Goal: Information Seeking & Learning: Learn about a topic

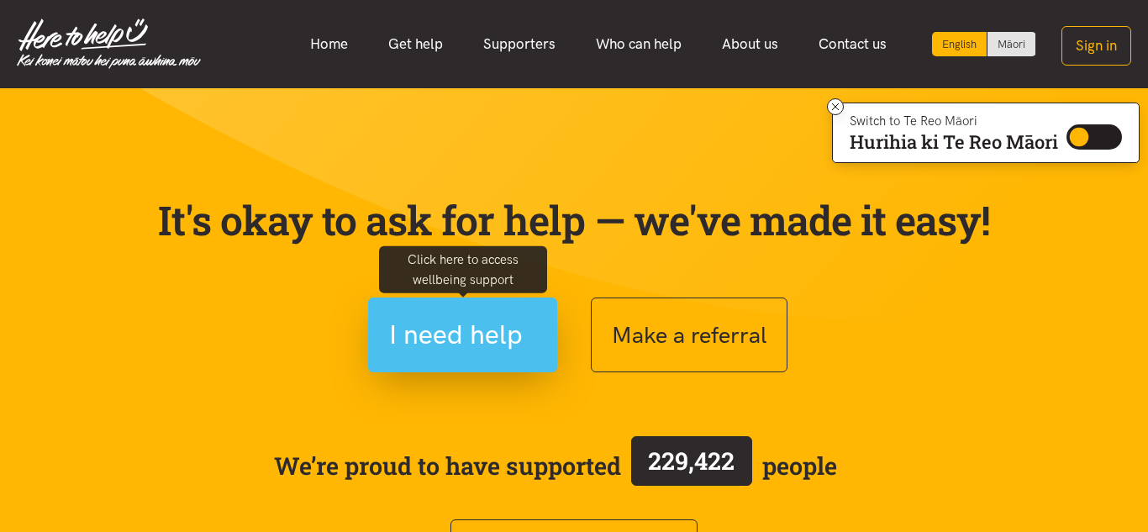
click at [421, 316] on span "I need help" at bounding box center [456, 335] width 134 height 43
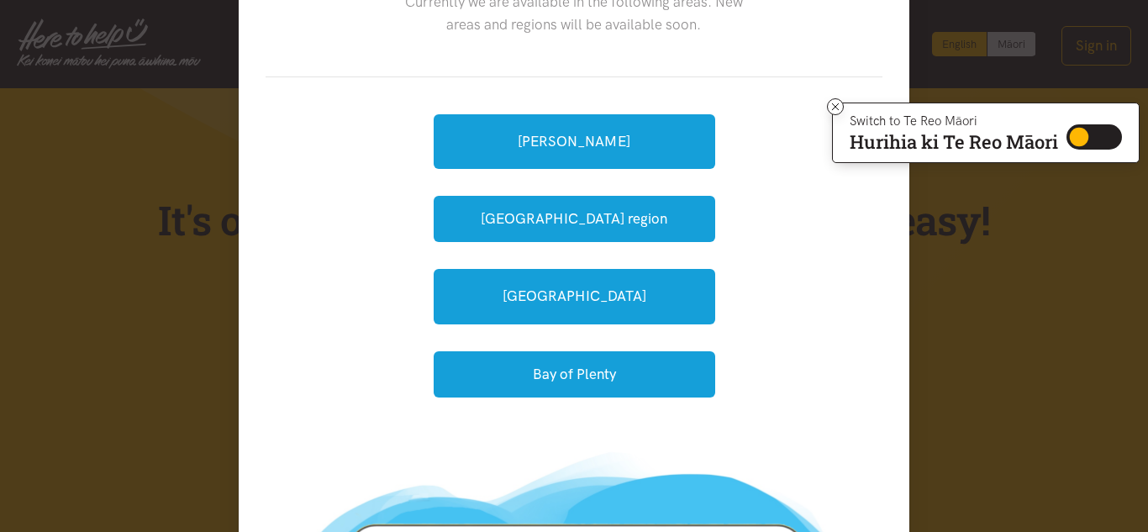
scroll to position [119, 0]
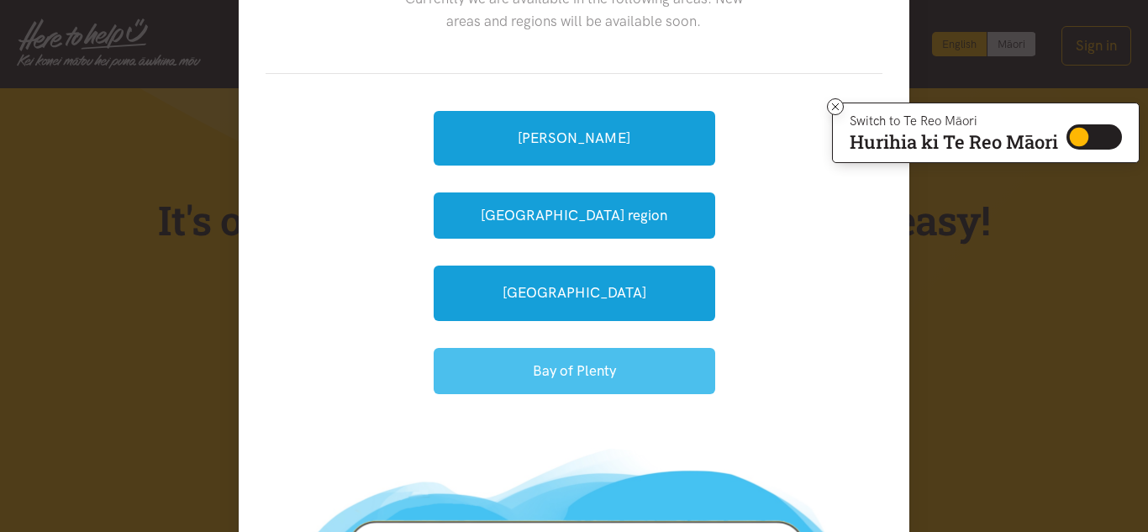
click at [599, 380] on button "Bay of Plenty" at bounding box center [575, 371] width 282 height 46
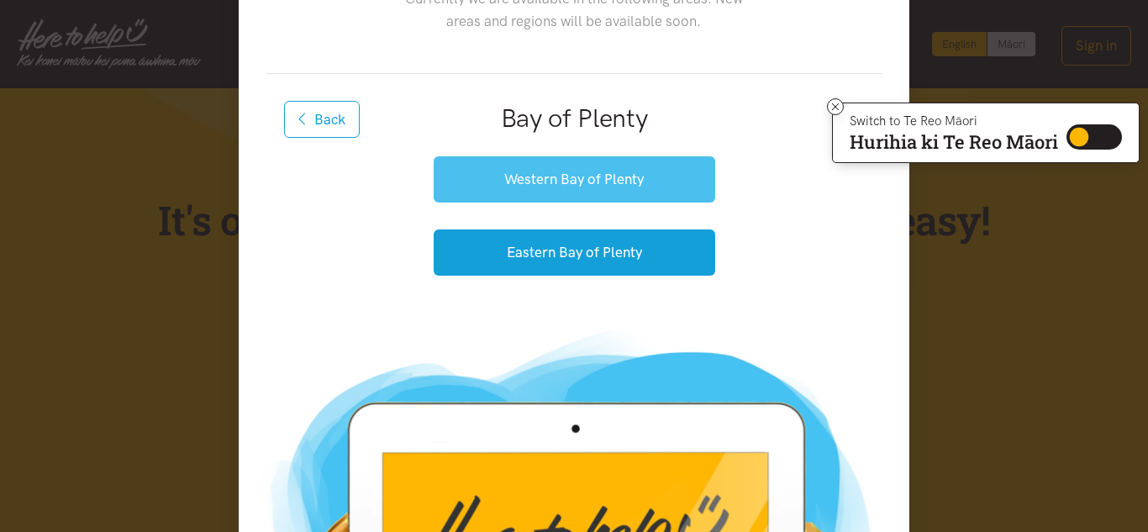
click at [668, 174] on button "Western Bay of Plenty" at bounding box center [575, 179] width 282 height 46
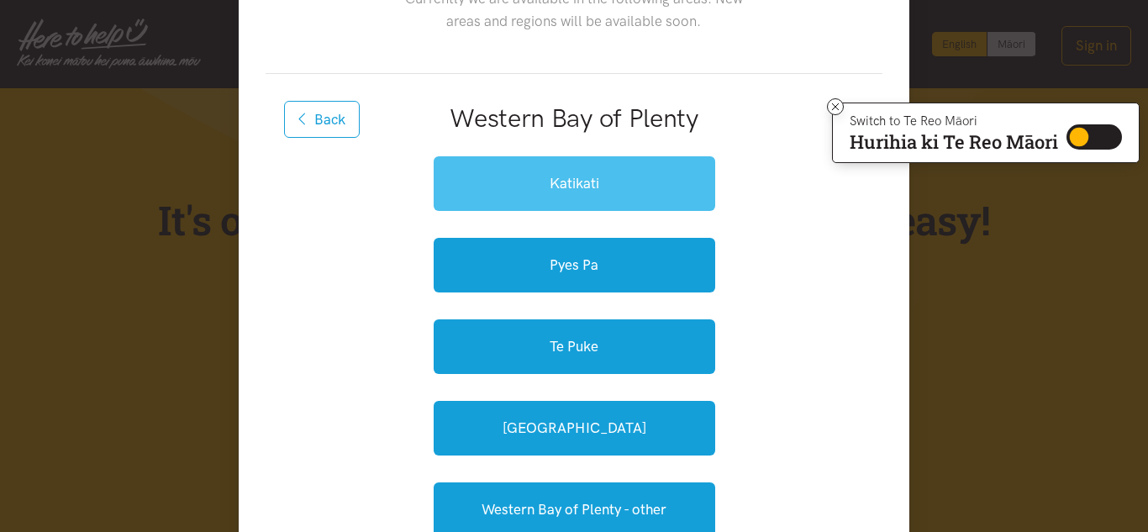
click at [667, 177] on link "Katikati" at bounding box center [575, 183] width 282 height 55
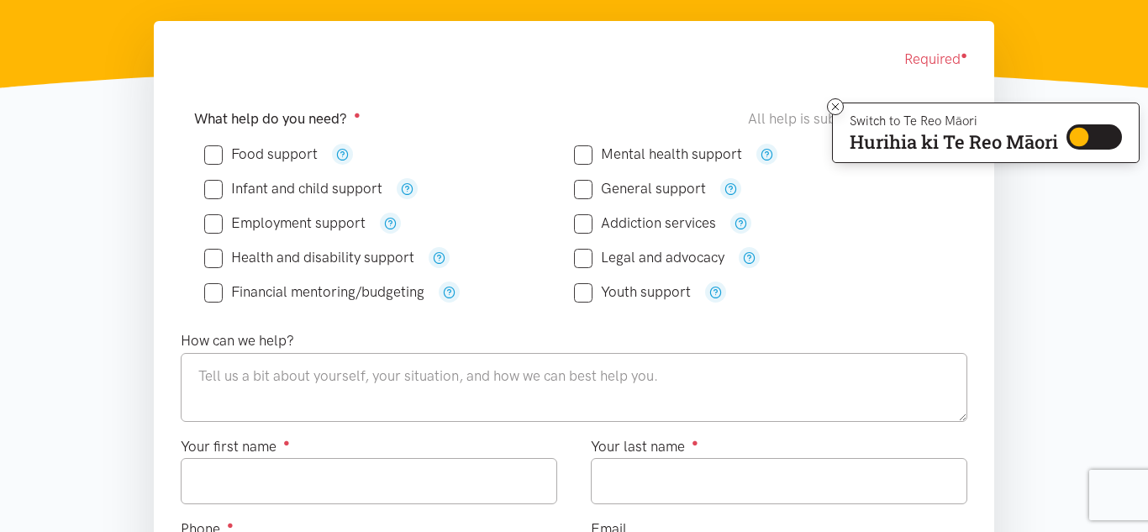
drag, startPoint x: 1147, startPoint y: 86, endPoint x: 1147, endPoint y: 155, distance: 68.9
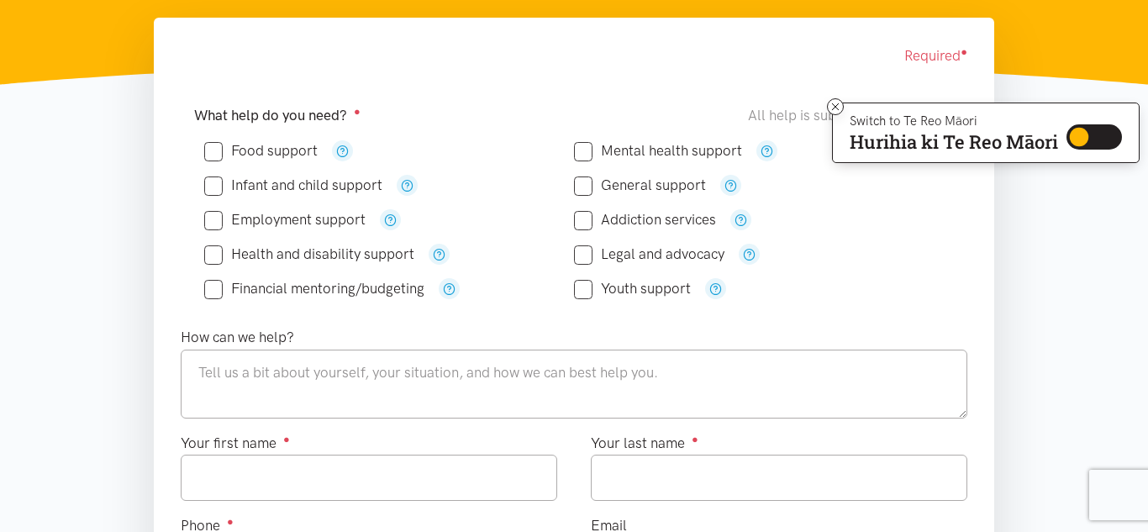
click at [581, 254] on input "Legal and advocacy" at bounding box center [649, 254] width 150 height 14
checkbox input "true"
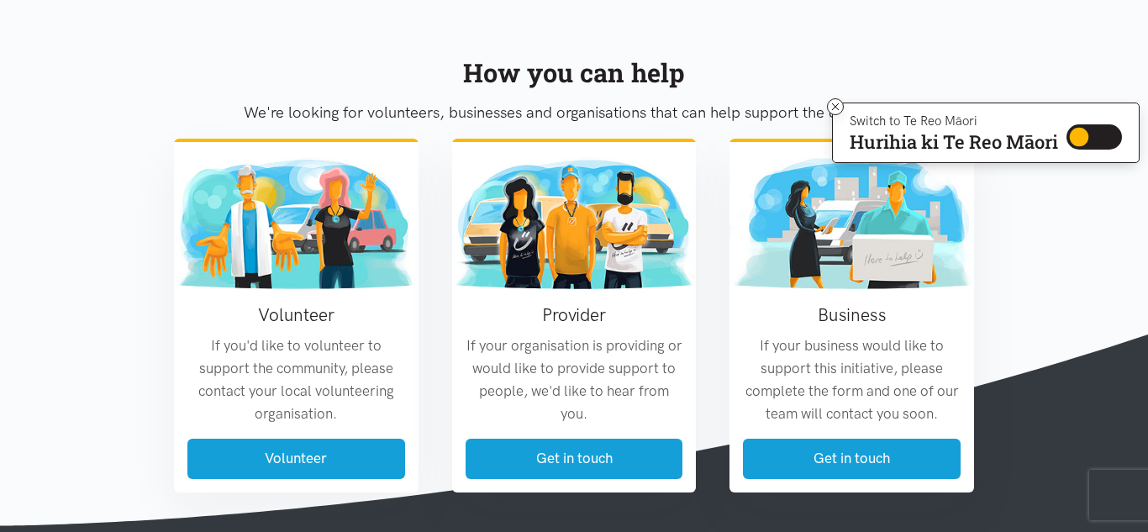
scroll to position [1328, 0]
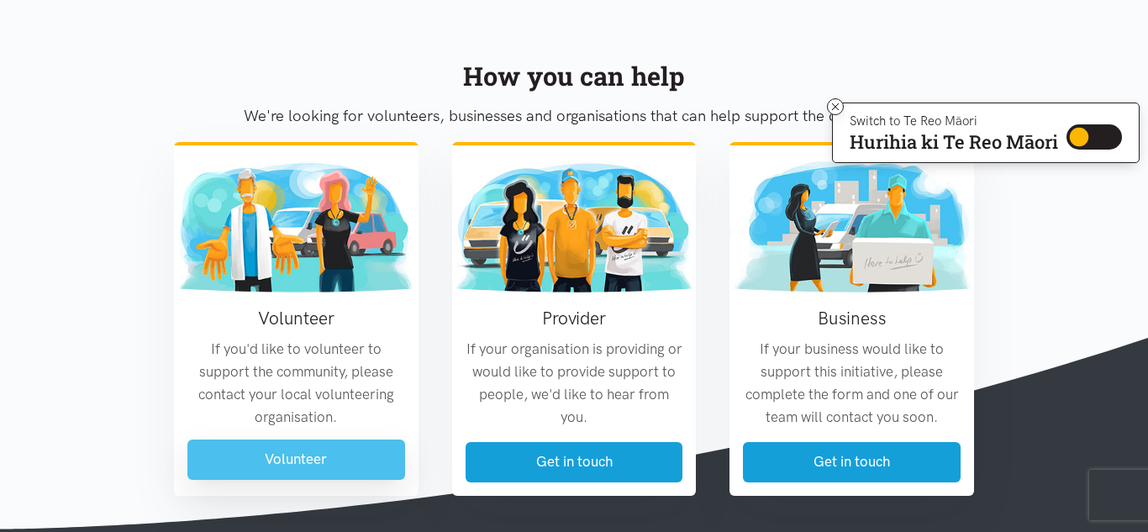
click at [281, 467] on link "Volunteer" at bounding box center [296, 460] width 218 height 40
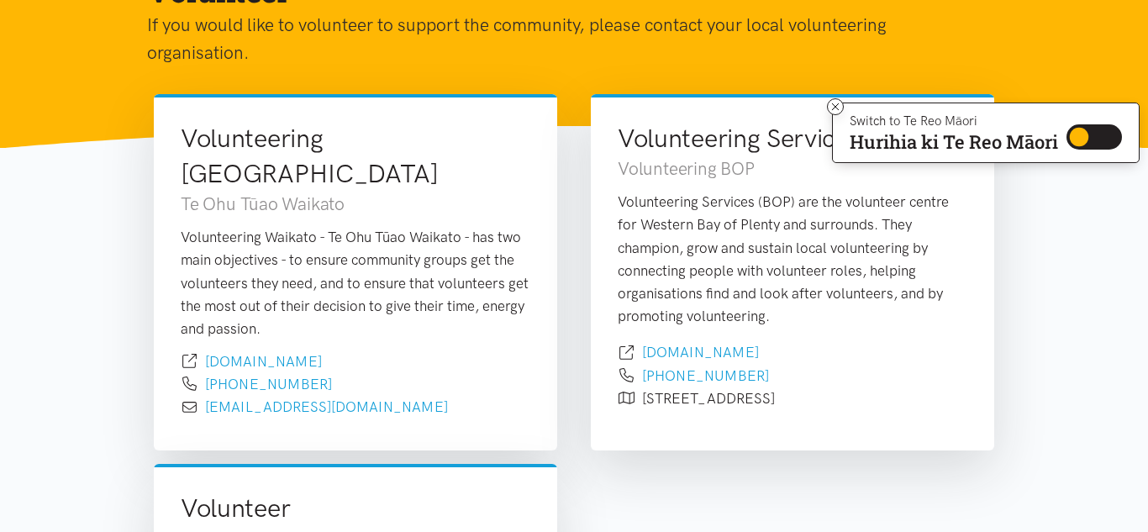
scroll to position [196, 0]
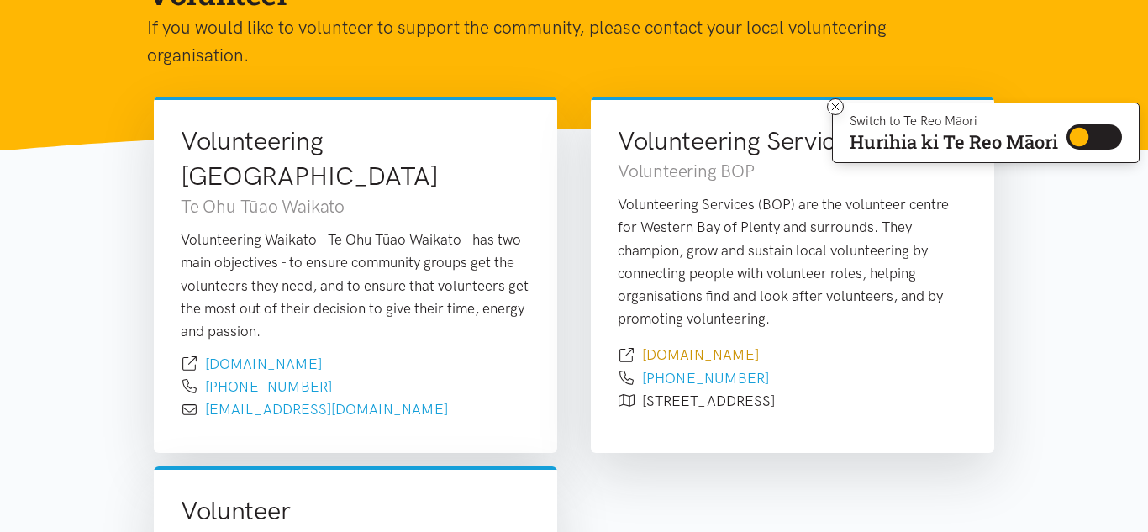
click at [759, 353] on link "[DOMAIN_NAME]" at bounding box center [700, 354] width 117 height 17
